Goal: Contribute content

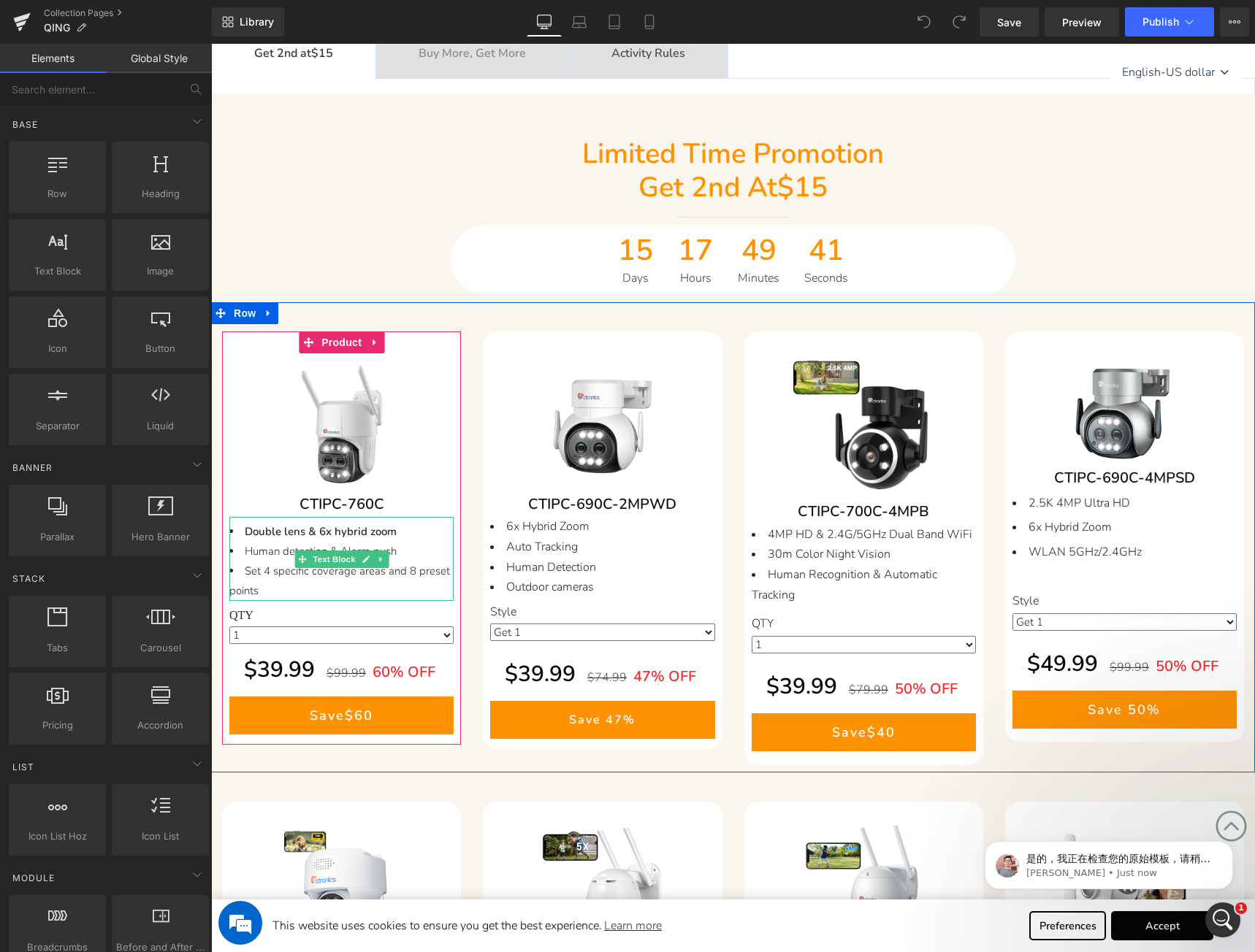
drag, startPoint x: 273, startPoint y: 554, endPoint x: 328, endPoint y: 395, distance: 168.2
click at [273, 554] on li "Human detection & Alarm push" at bounding box center [341, 551] width 224 height 20
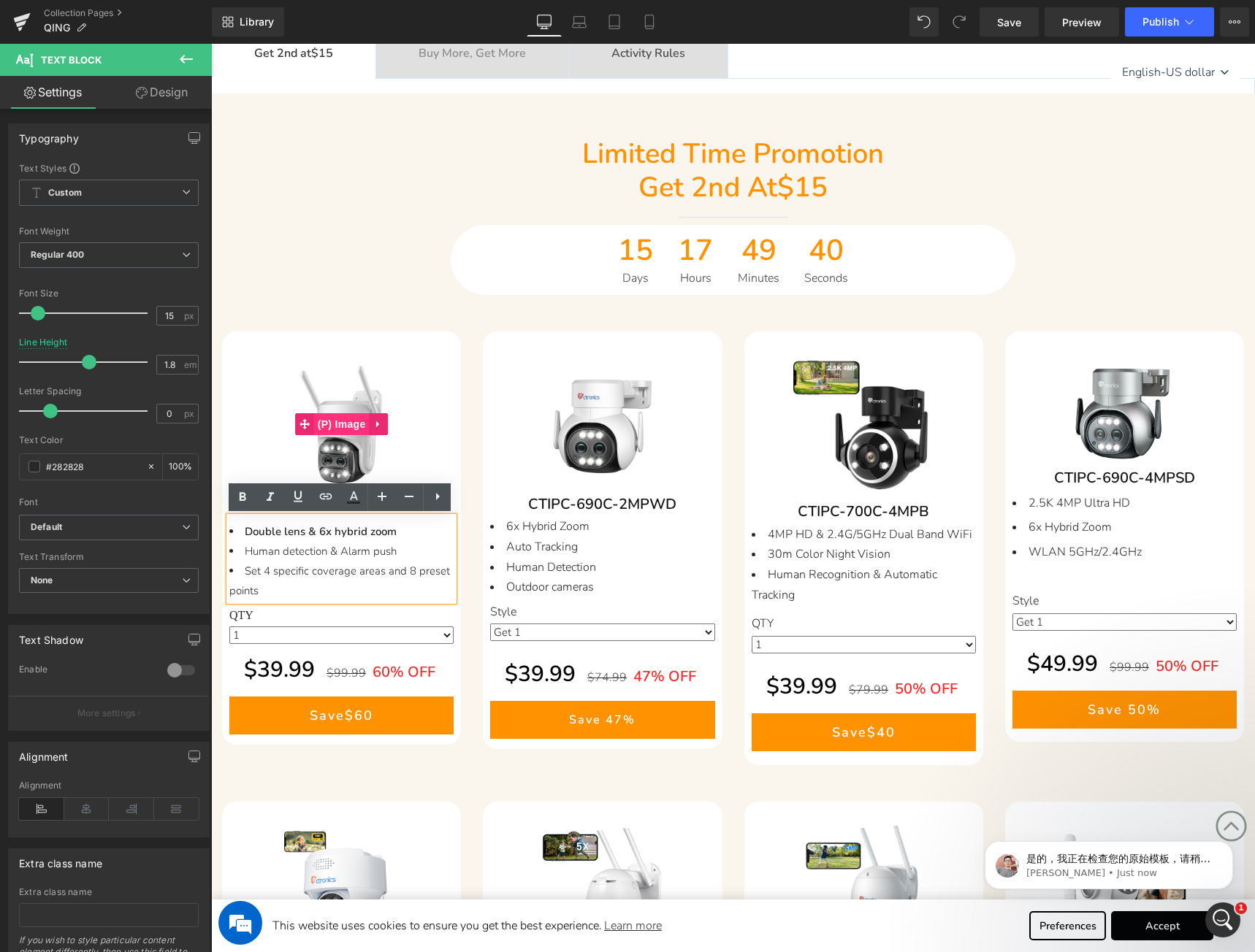
click at [335, 424] on span "(P) Image" at bounding box center [341, 423] width 55 height 22
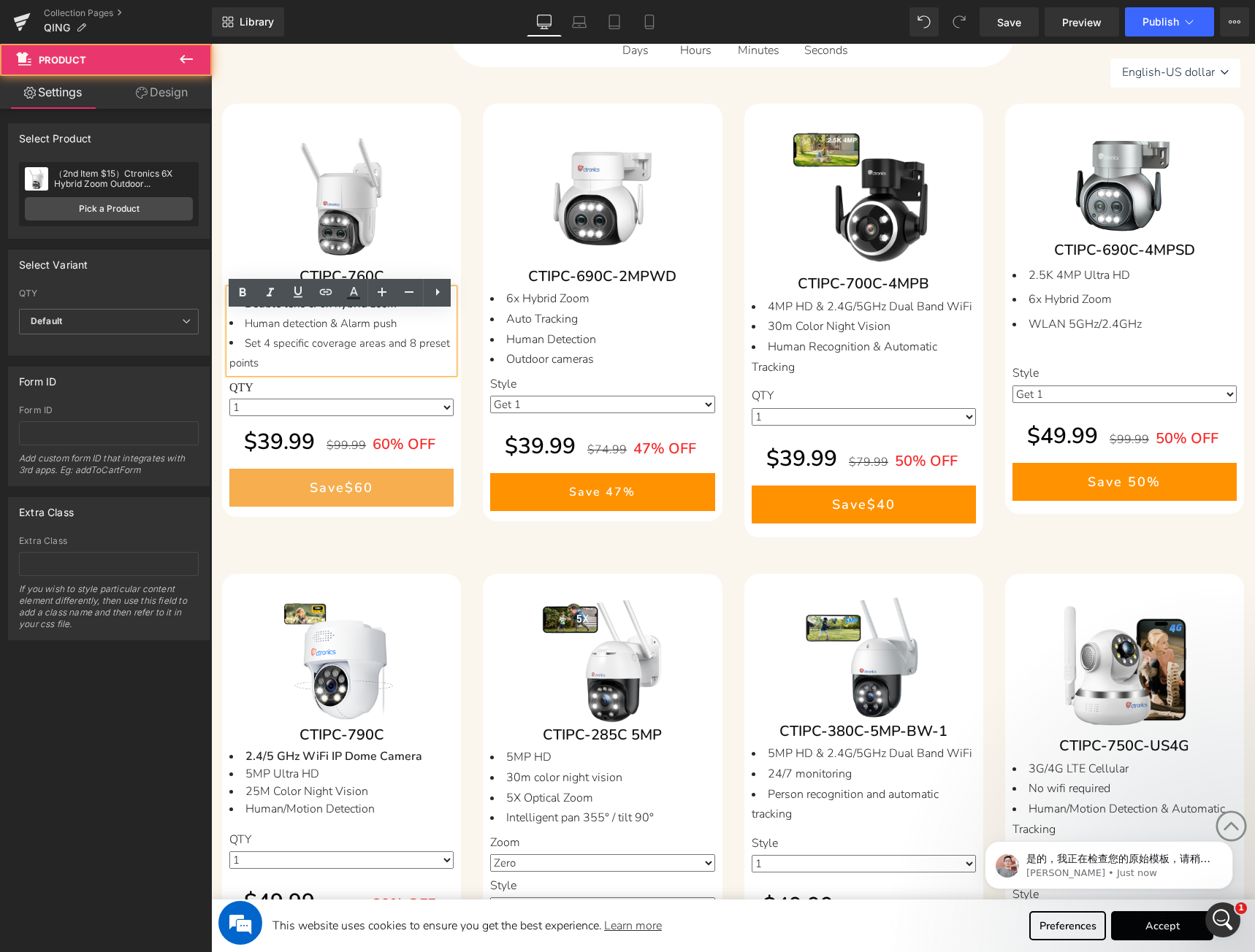
scroll to position [814, 0]
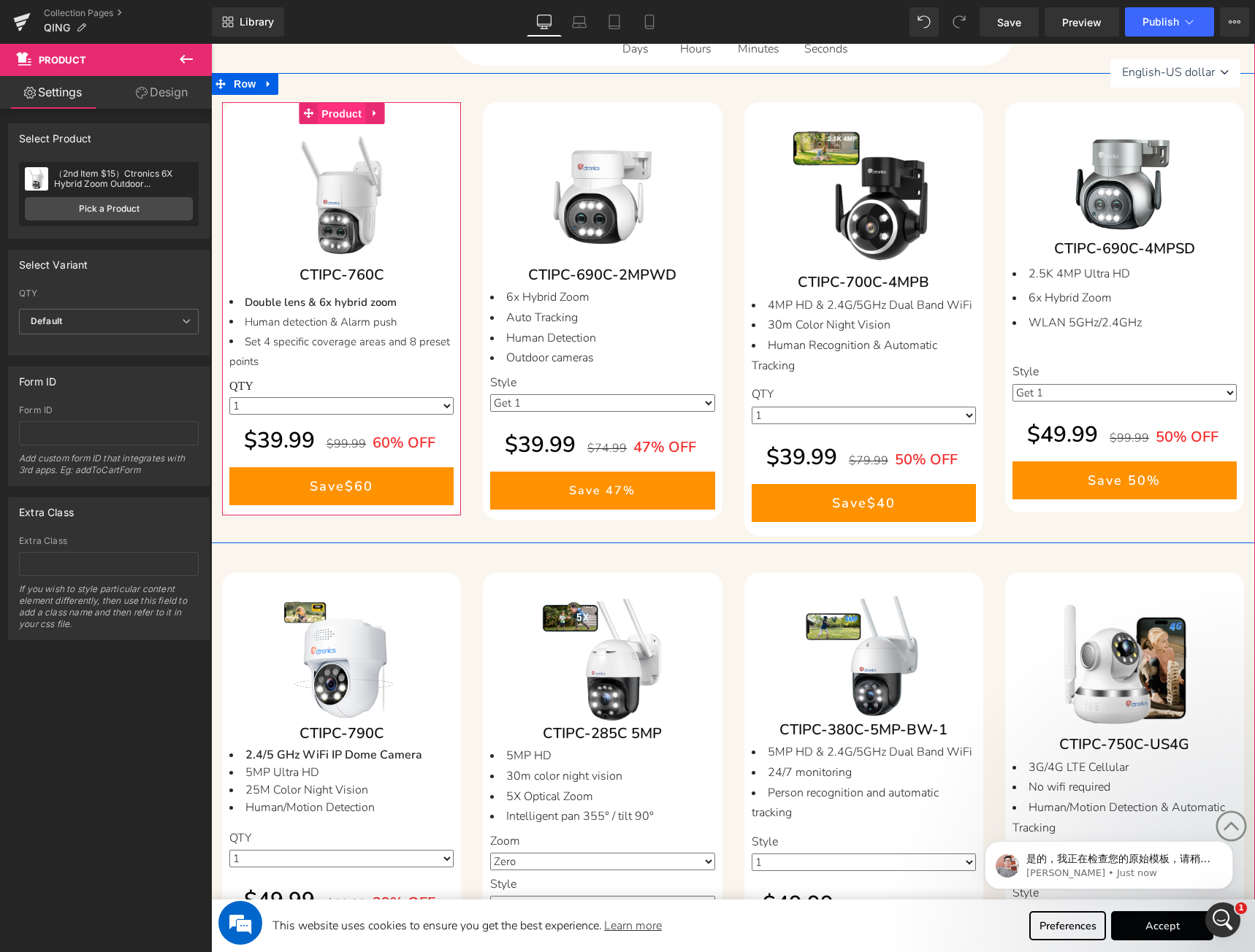
click at [346, 116] on span "Product" at bounding box center [341, 113] width 48 height 22
click at [340, 114] on span "Product" at bounding box center [341, 113] width 48 height 22
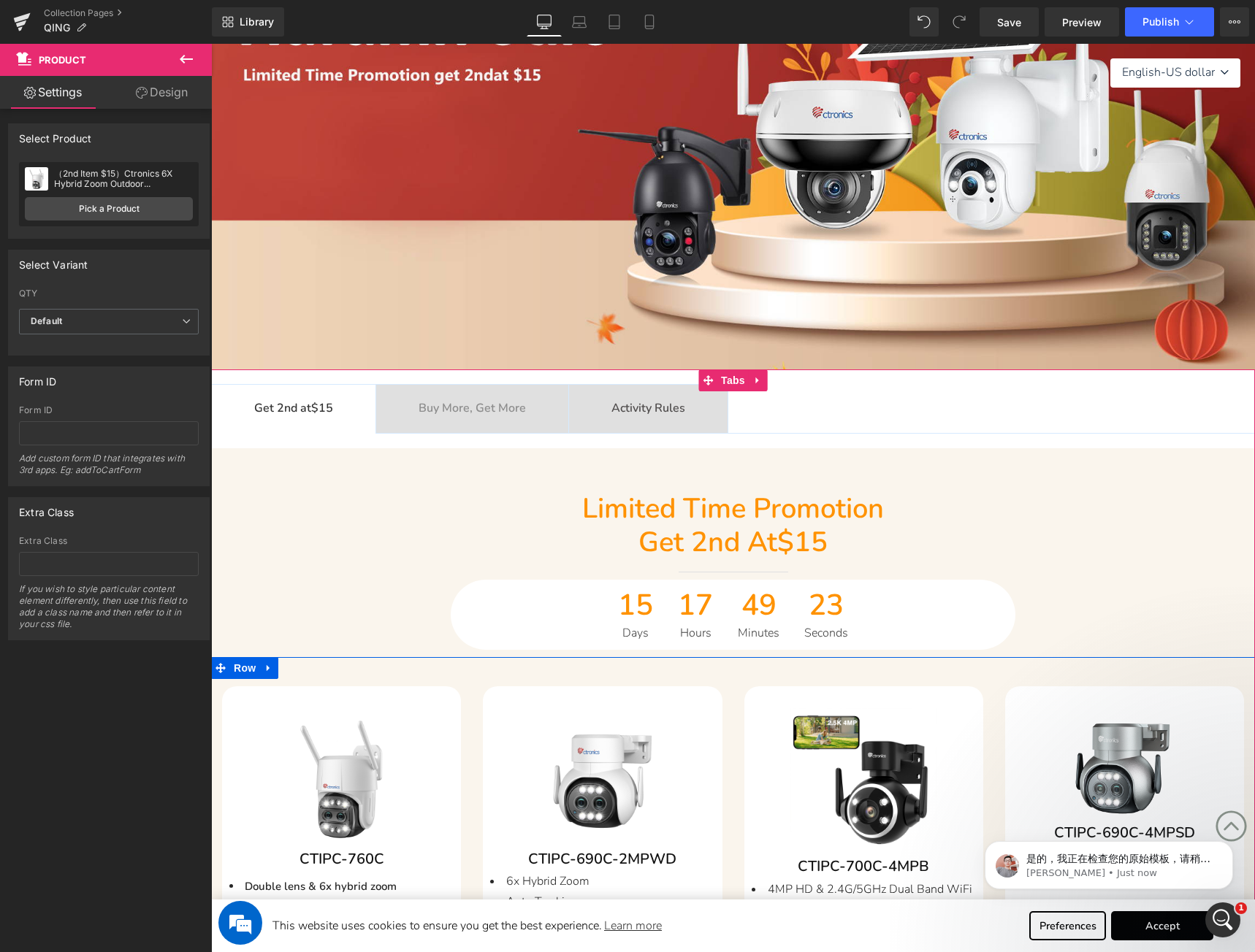
scroll to position [424, 0]
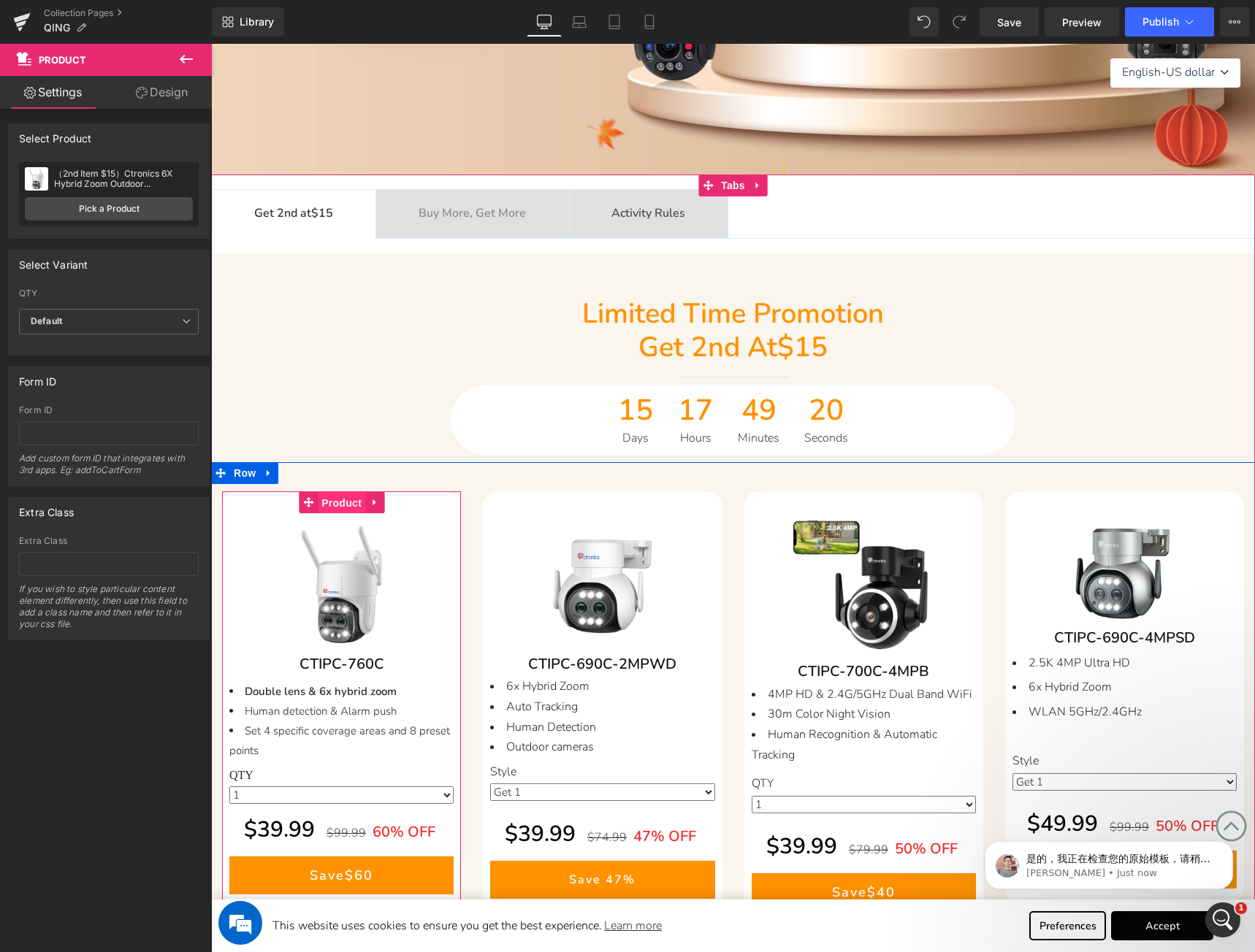
click at [346, 509] on span "Product" at bounding box center [341, 503] width 48 height 22
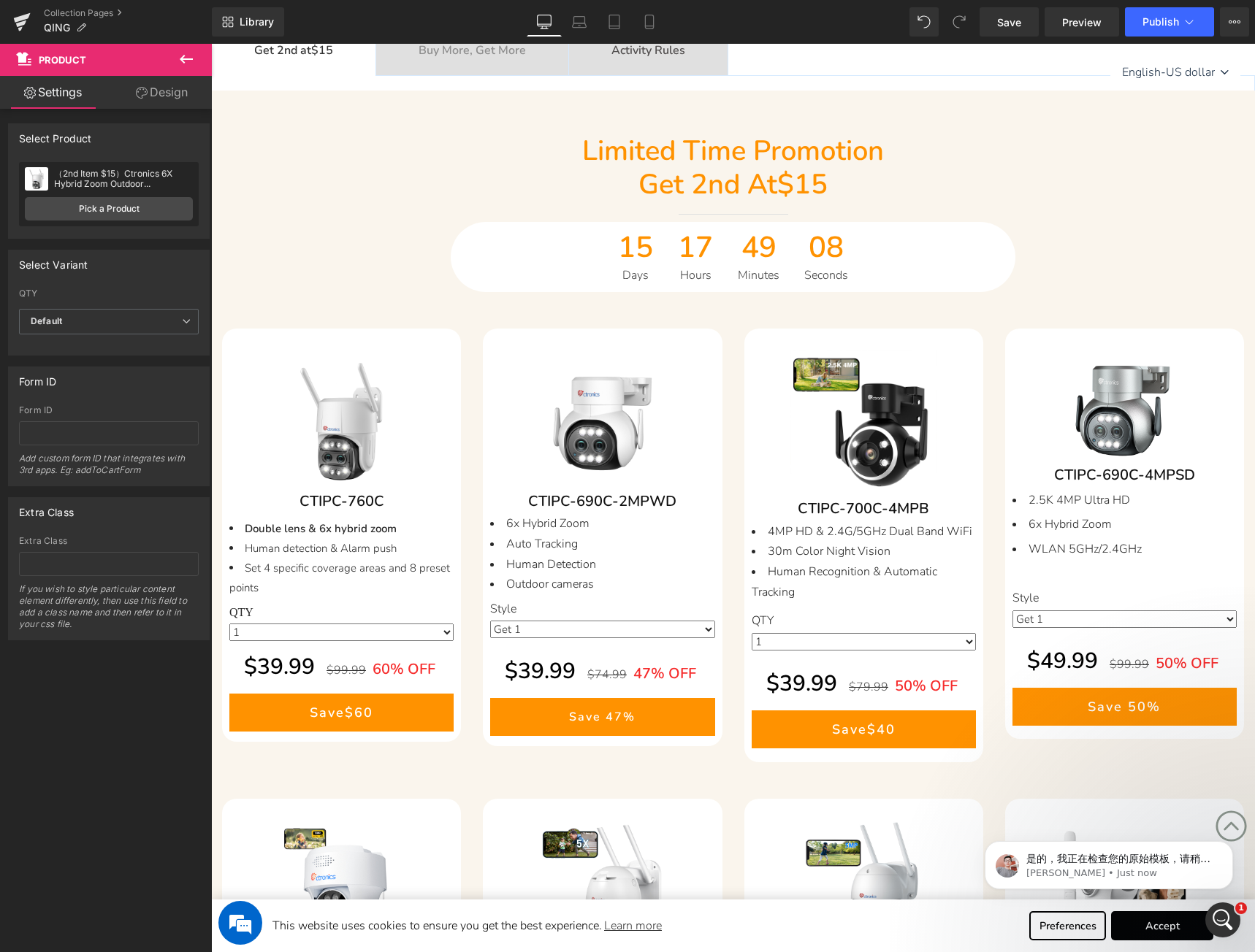
scroll to position [485, 0]
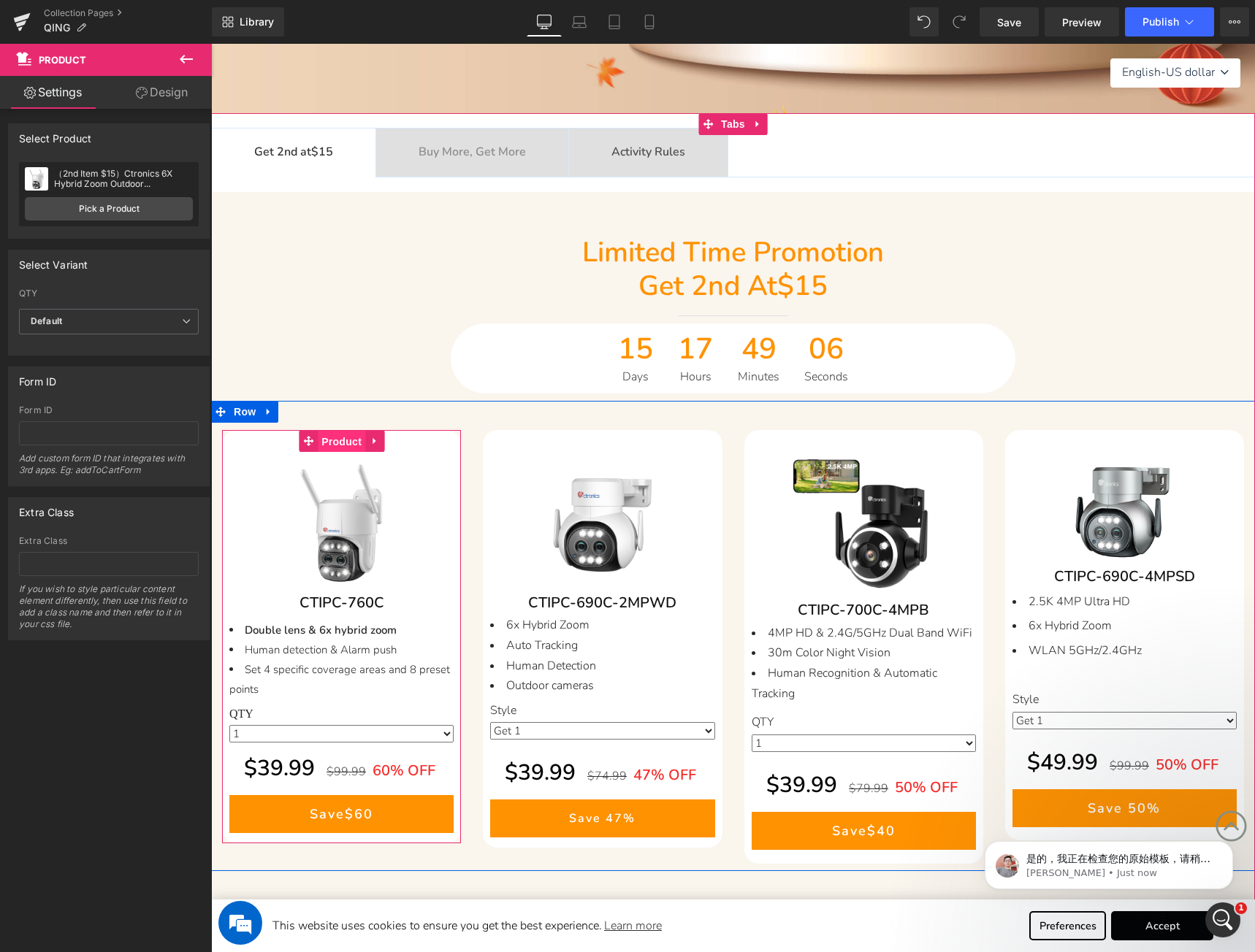
click at [343, 446] on span "Product" at bounding box center [341, 442] width 48 height 22
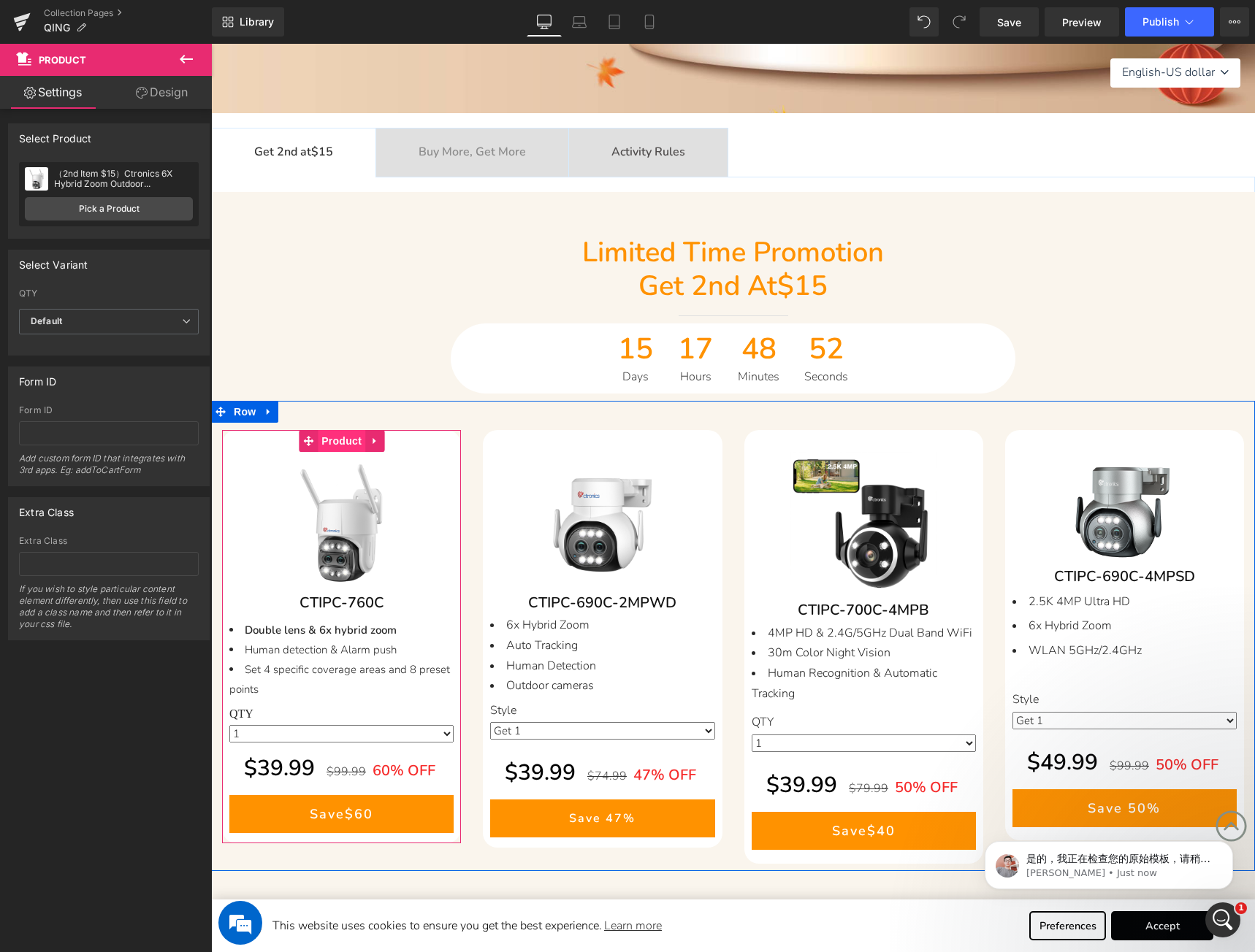
click at [340, 443] on span "Product" at bounding box center [341, 441] width 48 height 22
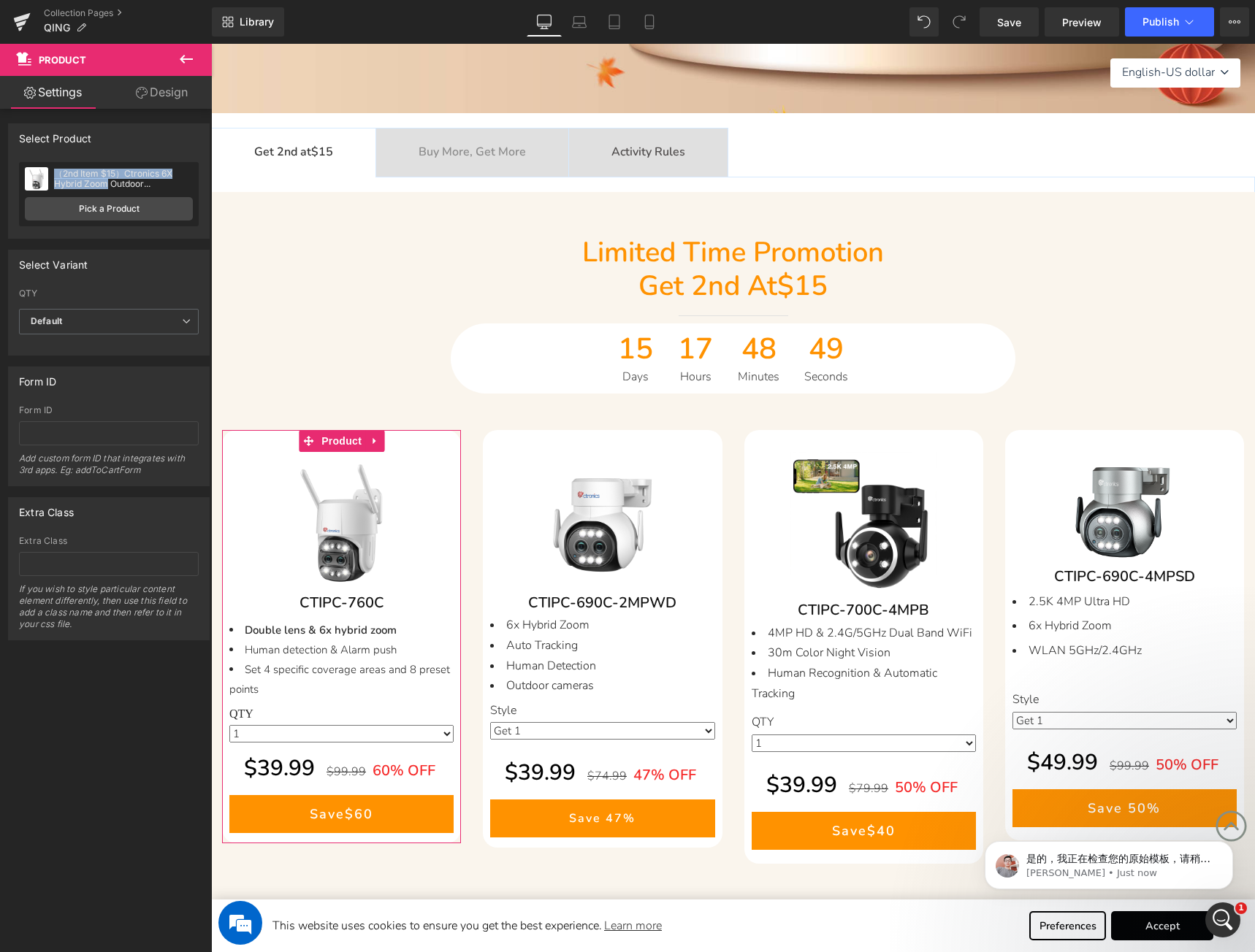
drag, startPoint x: 58, startPoint y: 169, endPoint x: 108, endPoint y: 180, distance: 51.2
click at [108, 180] on div "（2nd Item $15）Ctronics 6X Hybrid Zoom Outdoor Surveillance Camera with Dual Lens" at bounding box center [123, 178] width 138 height 20
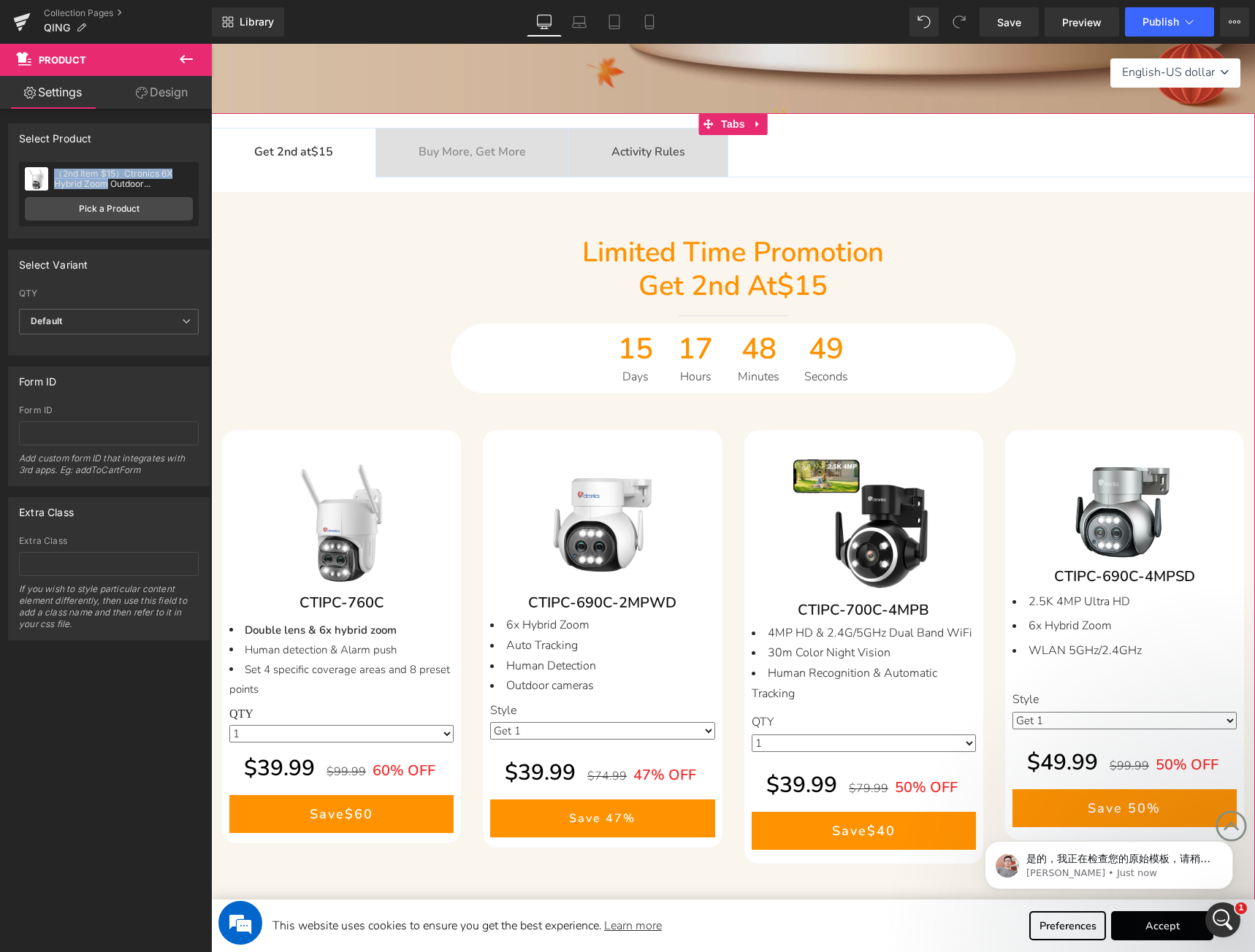
copy div "（2nd Item $15）Ctronics 6X Hybrid Zoom"
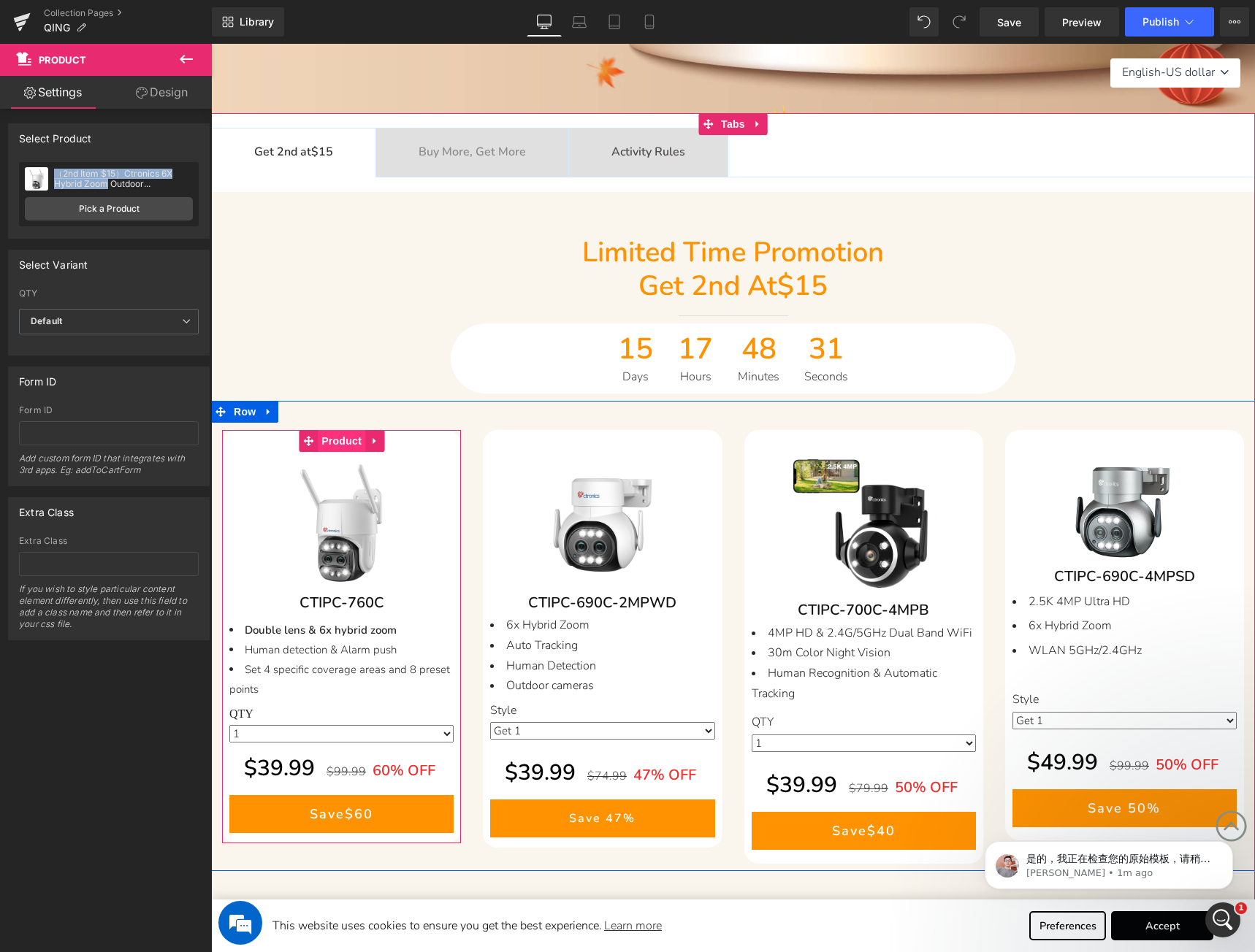
click at [343, 447] on span "Product" at bounding box center [341, 441] width 48 height 22
click at [337, 447] on span "Product" at bounding box center [341, 441] width 48 height 22
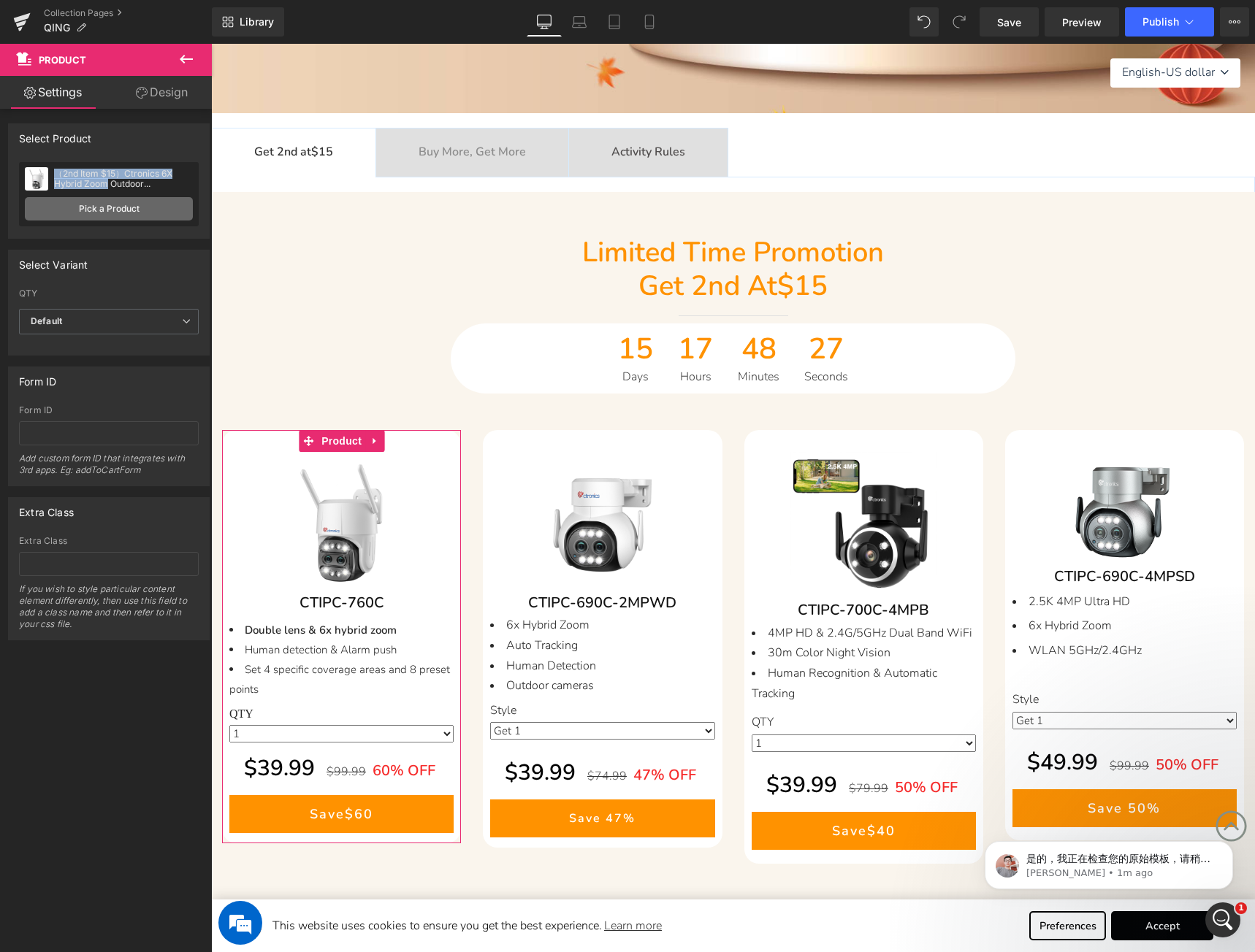
click at [117, 213] on link "Pick a Product" at bounding box center [109, 209] width 168 height 23
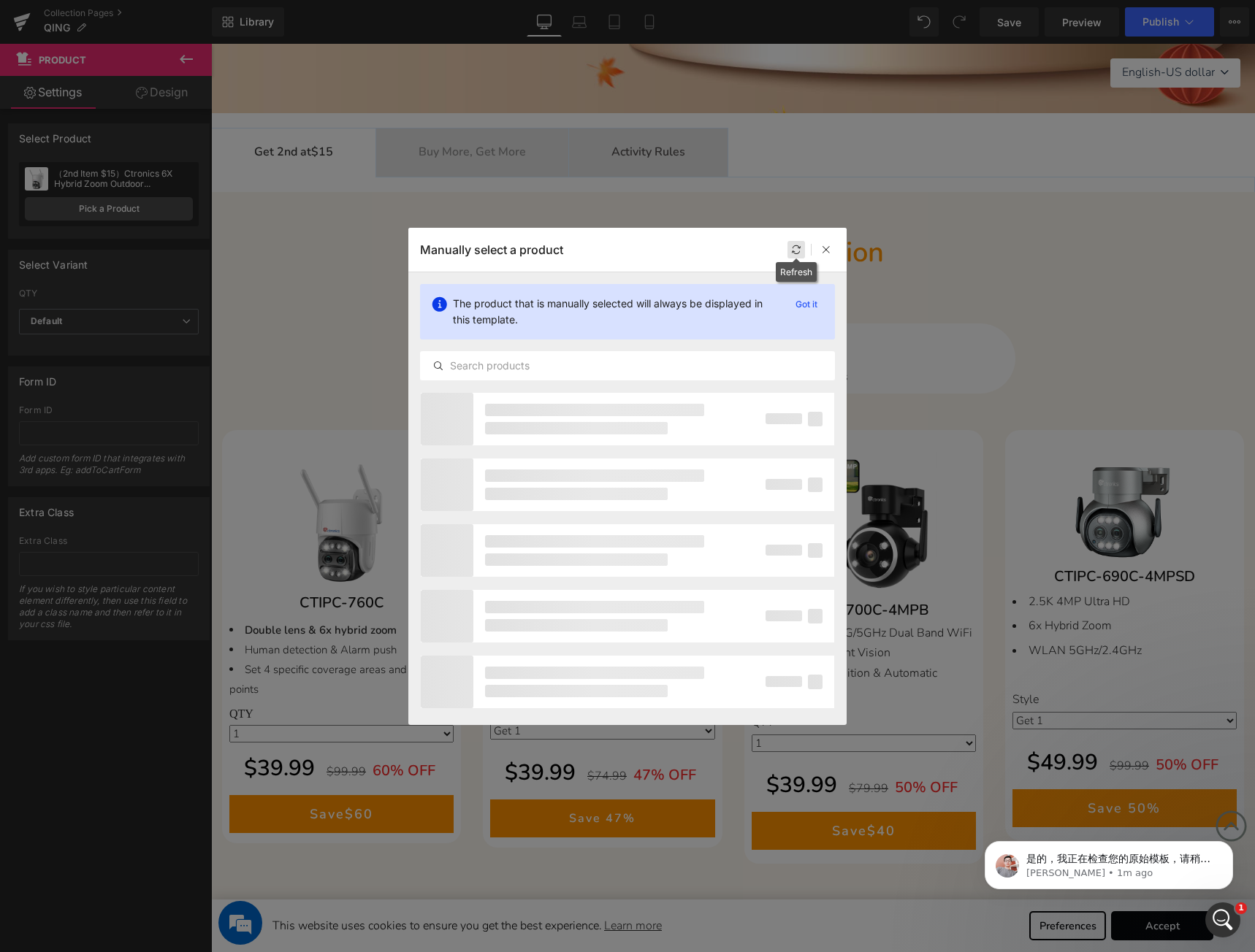
click at [794, 246] on icon at bounding box center [797, 250] width 11 height 11
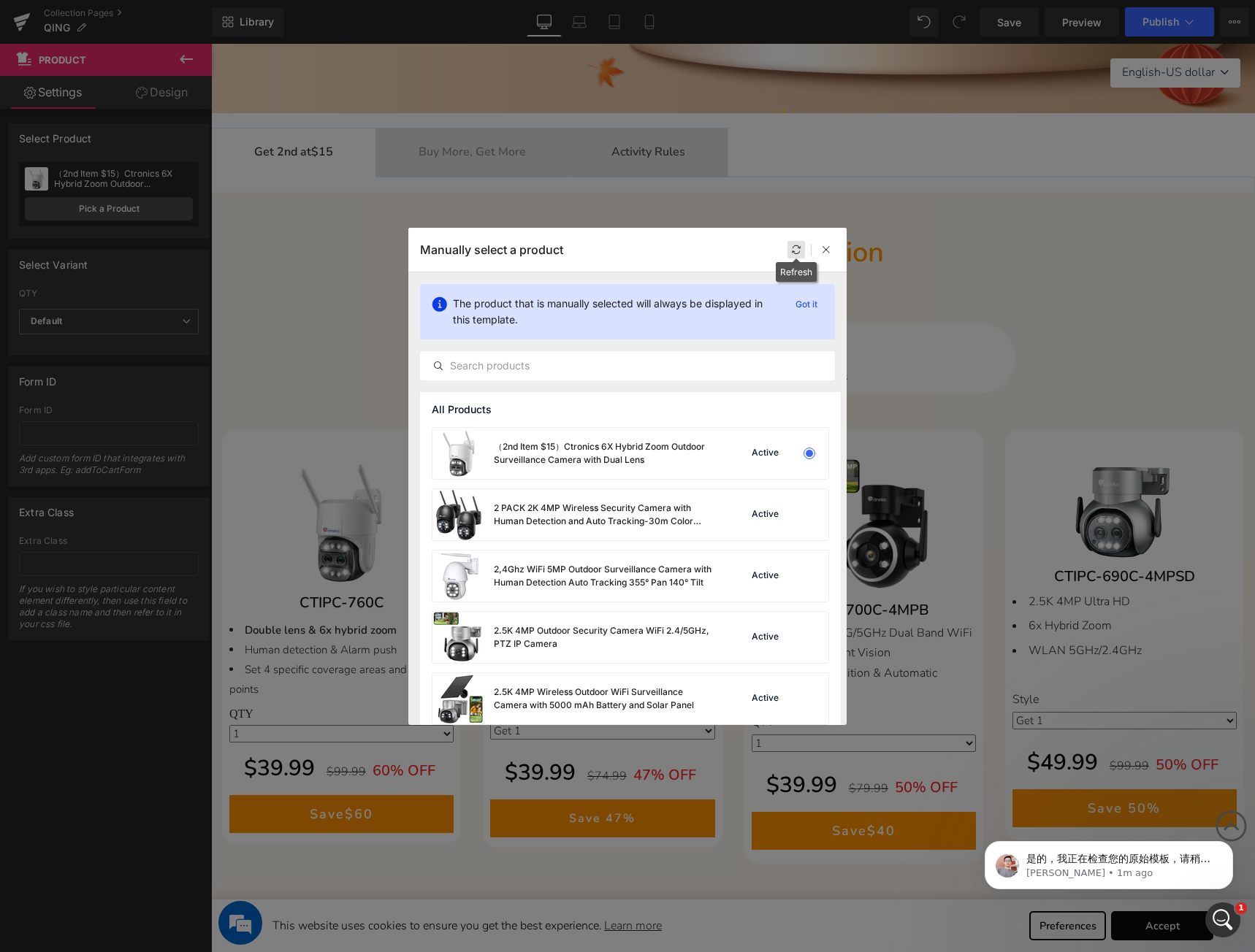
click at [800, 254] on icon at bounding box center [797, 250] width 11 height 11
click at [831, 250] on div at bounding box center [825, 250] width 17 height 17
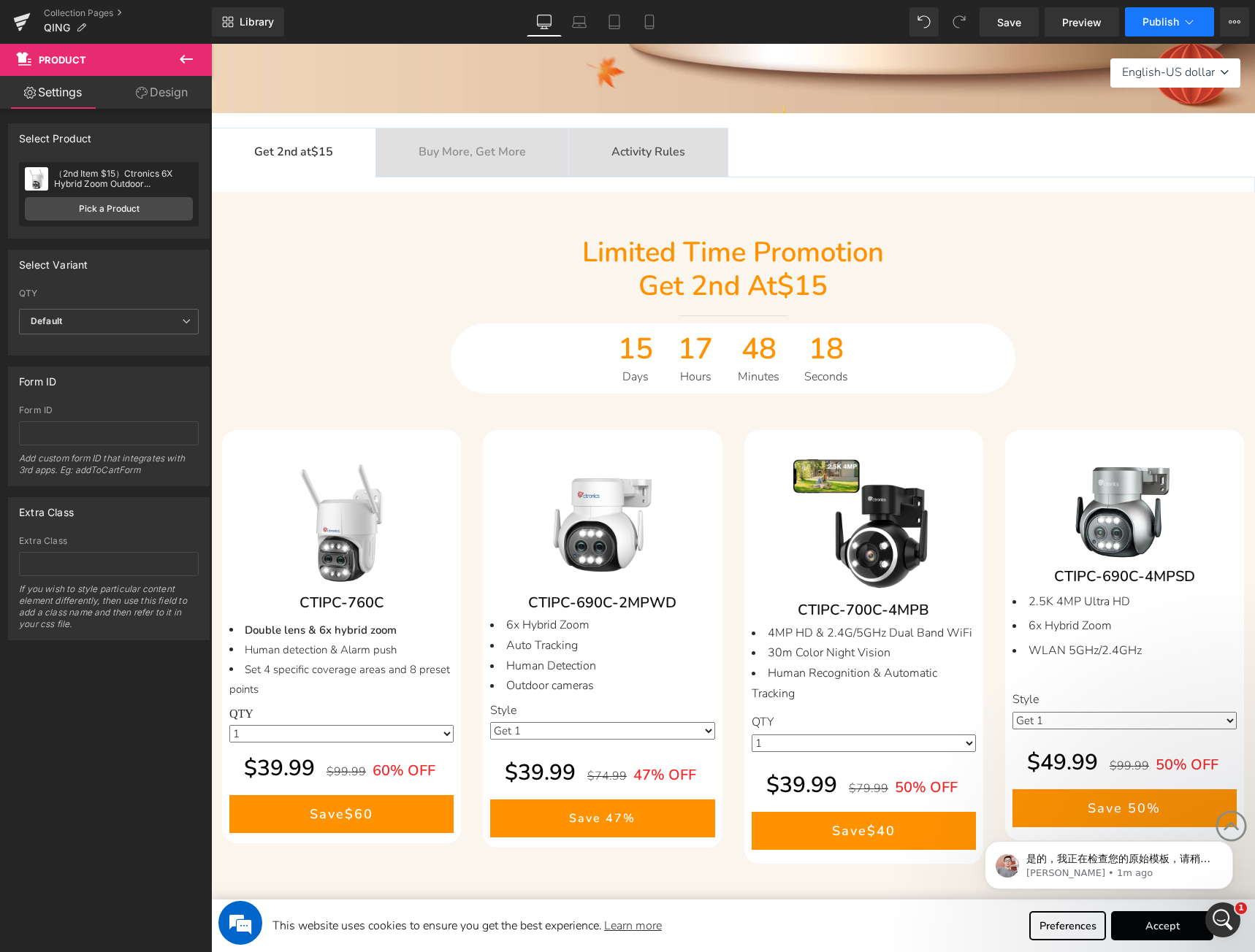
click at [1144, 19] on span "Publish" at bounding box center [1160, 21] width 36 height 11
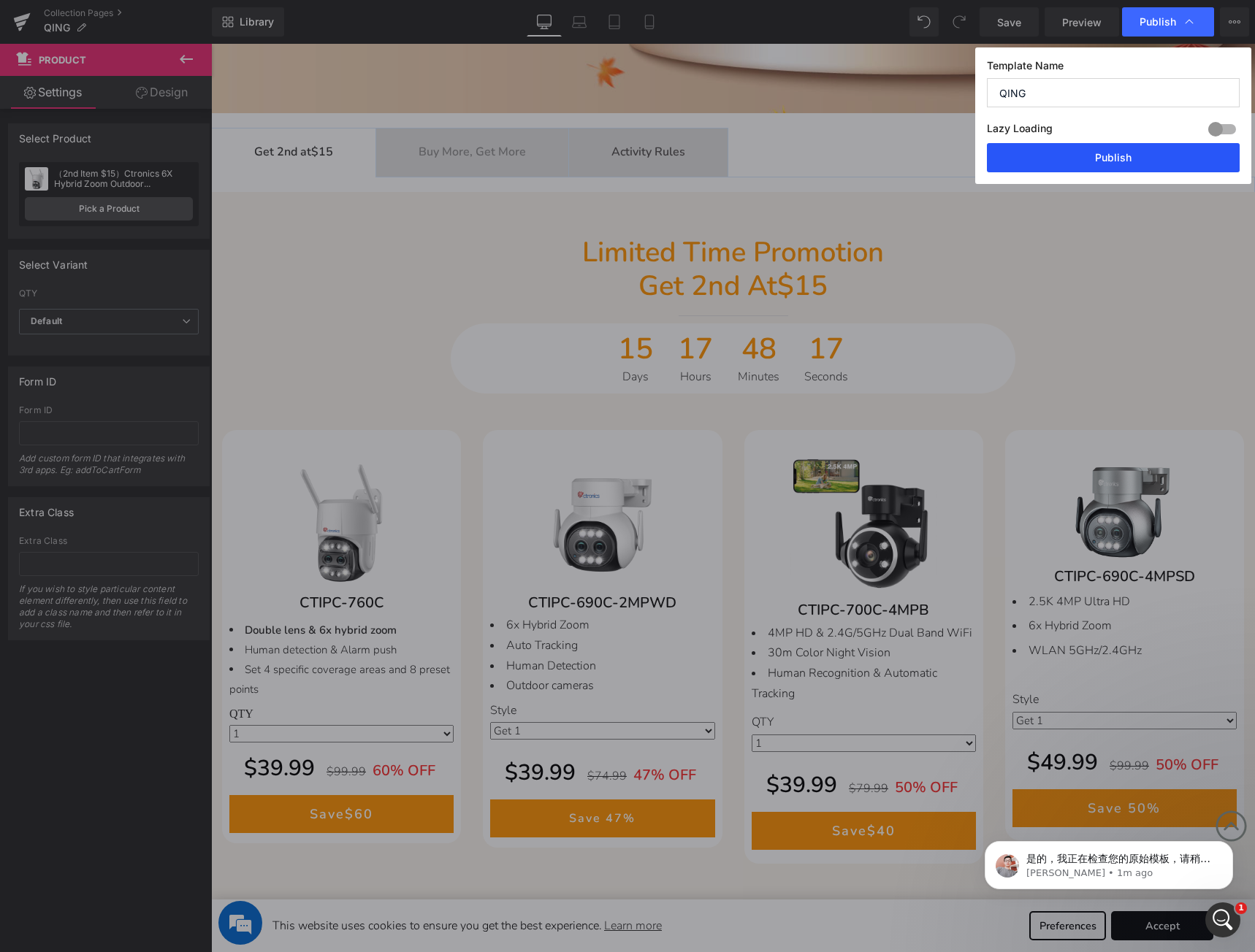
click at [1117, 154] on button "Publish" at bounding box center [1113, 157] width 253 height 29
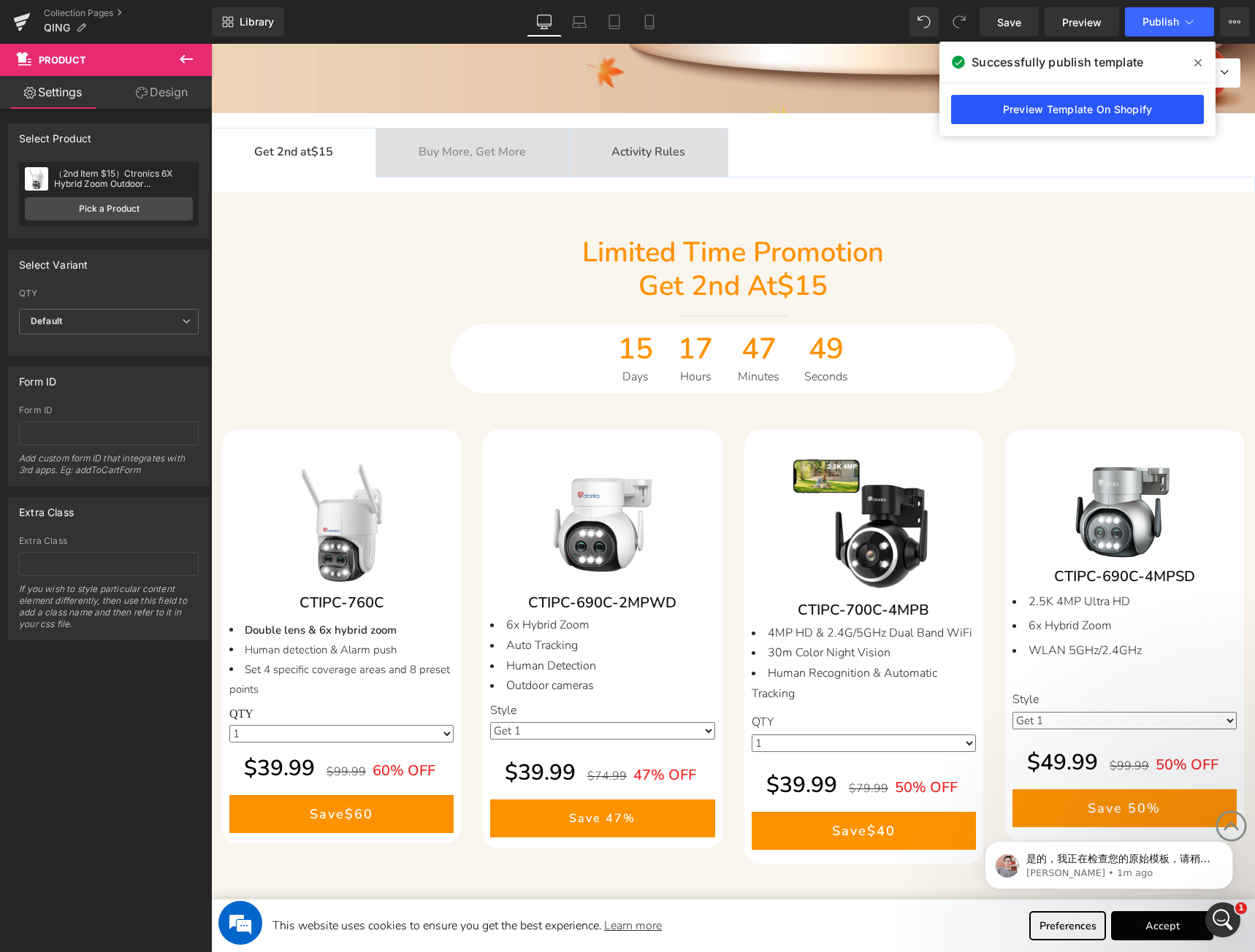
click at [1024, 107] on link "Preview Template On Shopify" at bounding box center [1077, 110] width 253 height 29
